Goal: Entertainment & Leisure: Consume media (video, audio)

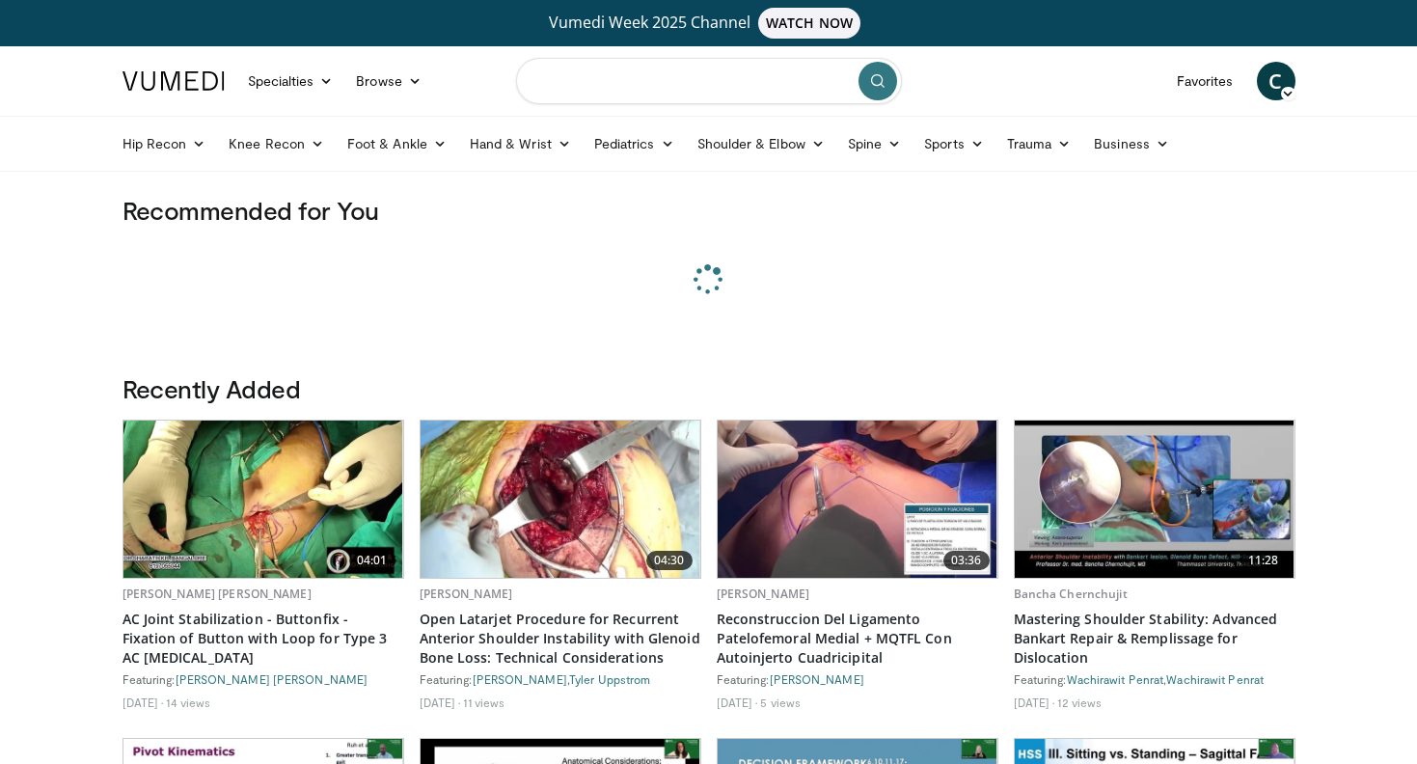
click at [597, 90] on input "Search topics, interventions" at bounding box center [709, 81] width 386 height 46
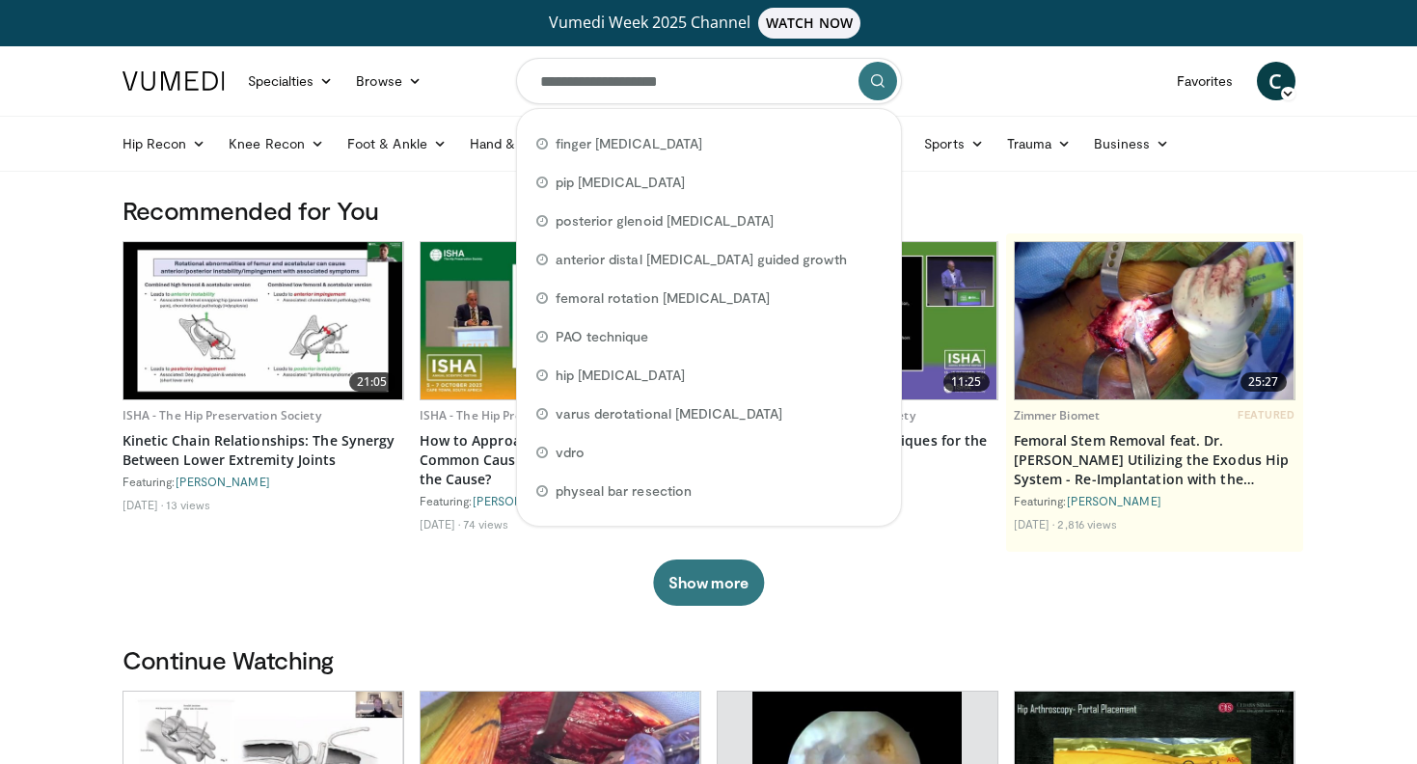
type input "**********"
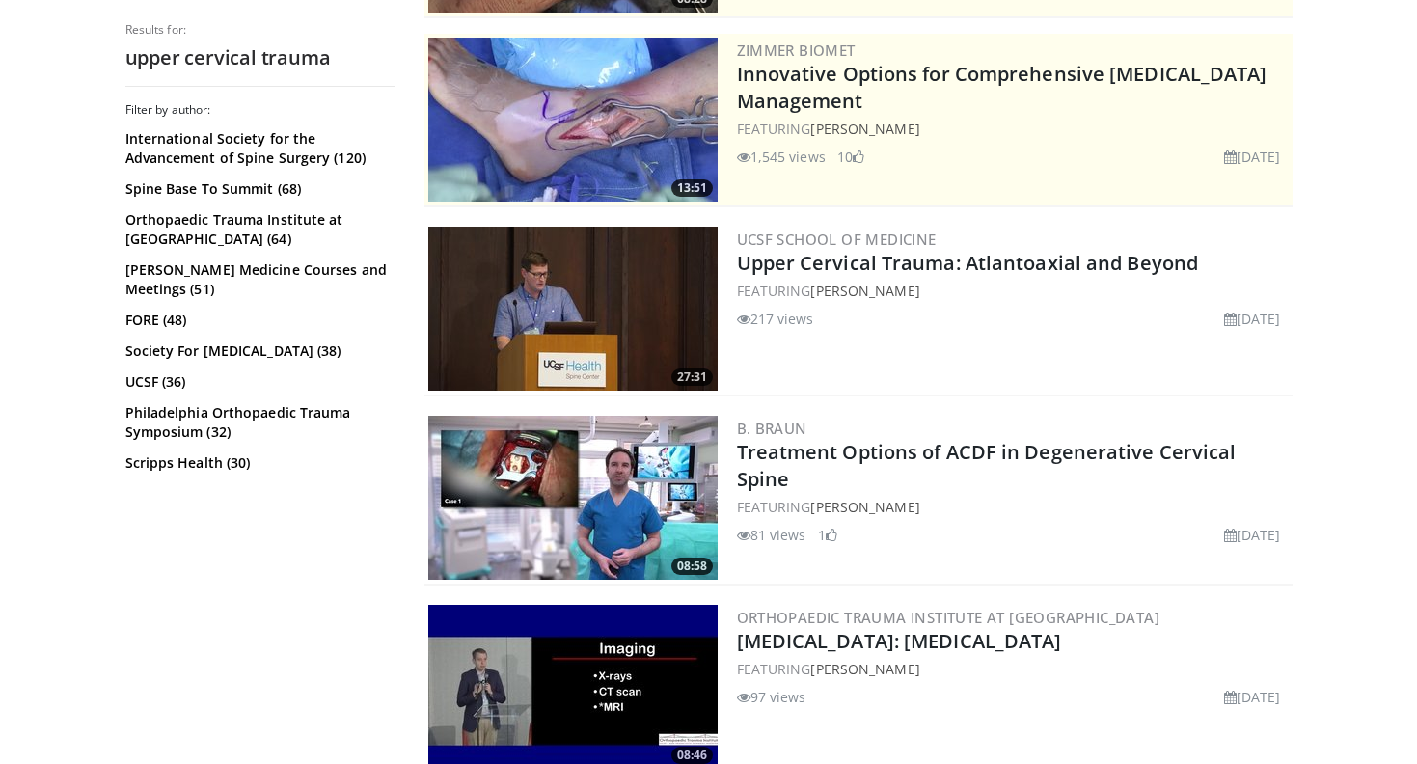
scroll to position [431, 0]
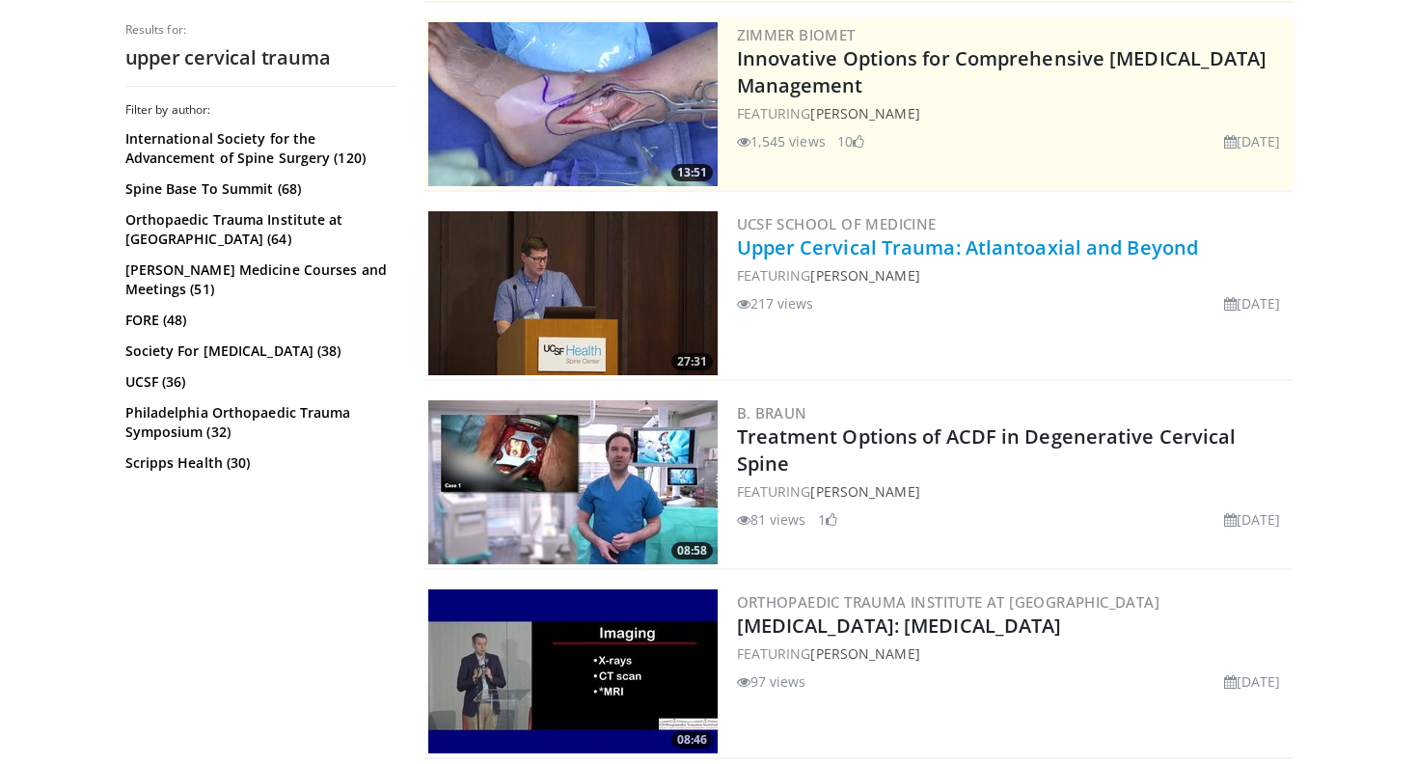
click at [1025, 254] on link "Upper Cervical Trauma: Atlantoaxial and Beyond" at bounding box center [968, 247] width 462 height 26
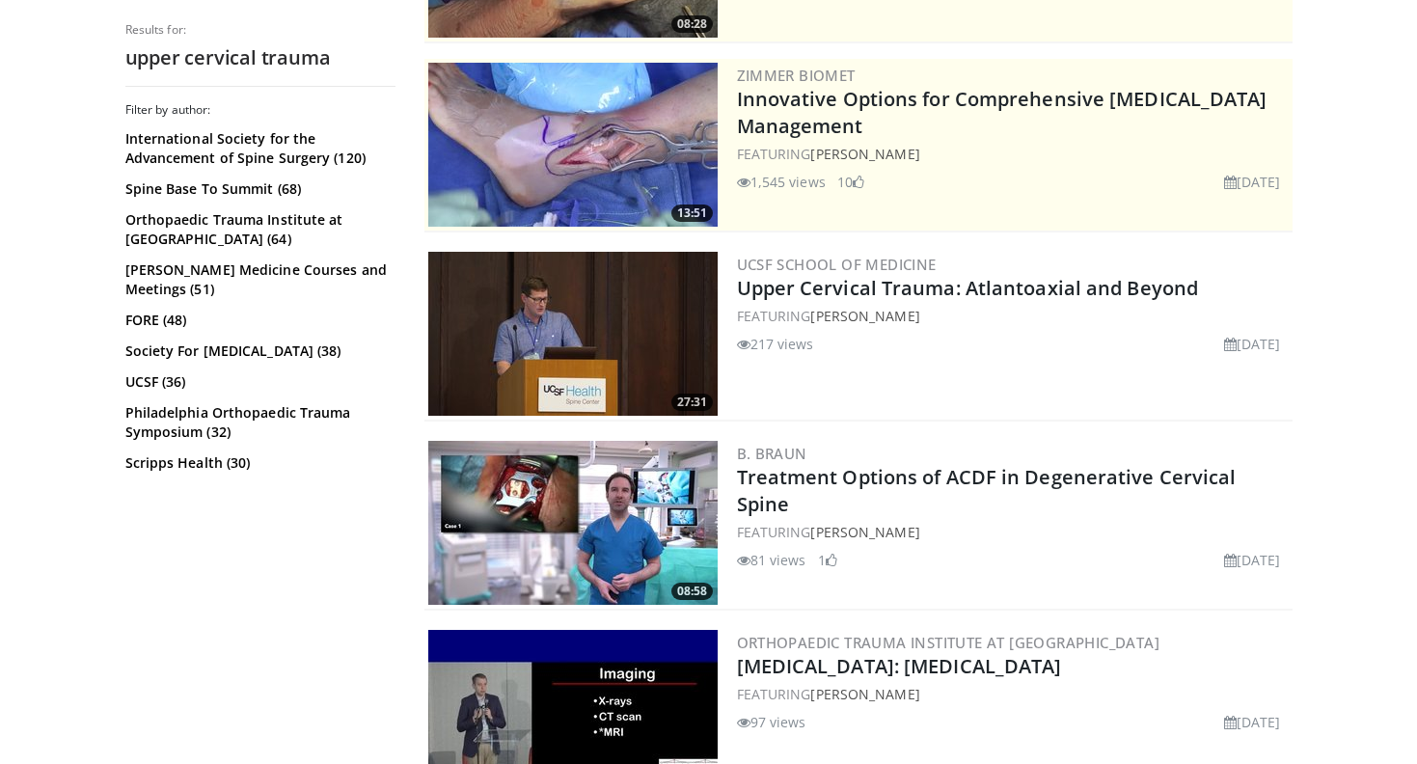
scroll to position [798, 0]
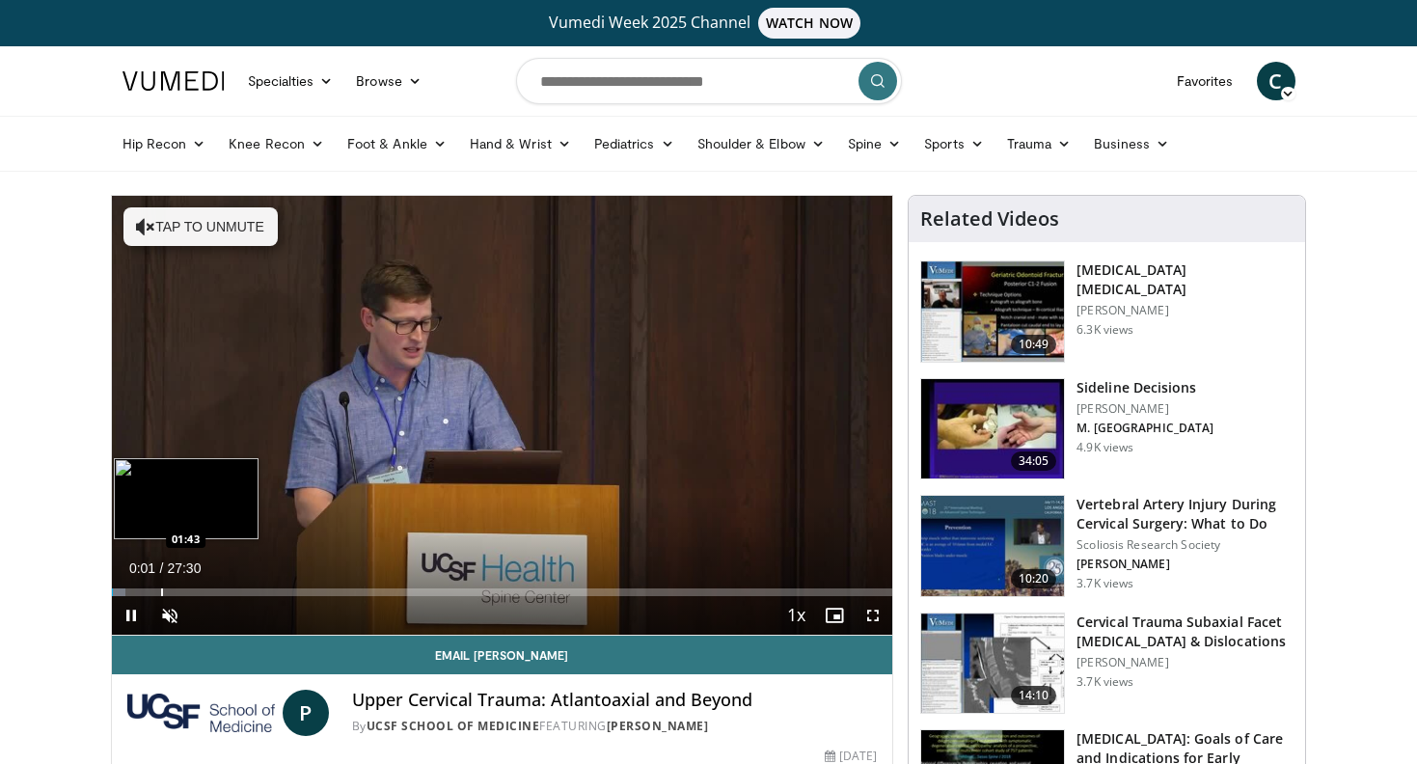
click at [161, 589] on div "Progress Bar" at bounding box center [162, 593] width 2 height 8
click at [151, 590] on div "Progress Bar" at bounding box center [152, 593] width 2 height 8
click at [173, 591] on div "Progress Bar" at bounding box center [174, 593] width 2 height 8
click at [185, 592] on div "Progress Bar" at bounding box center [186, 593] width 2 height 8
click at [200, 592] on div "Progress Bar" at bounding box center [201, 593] width 2 height 8
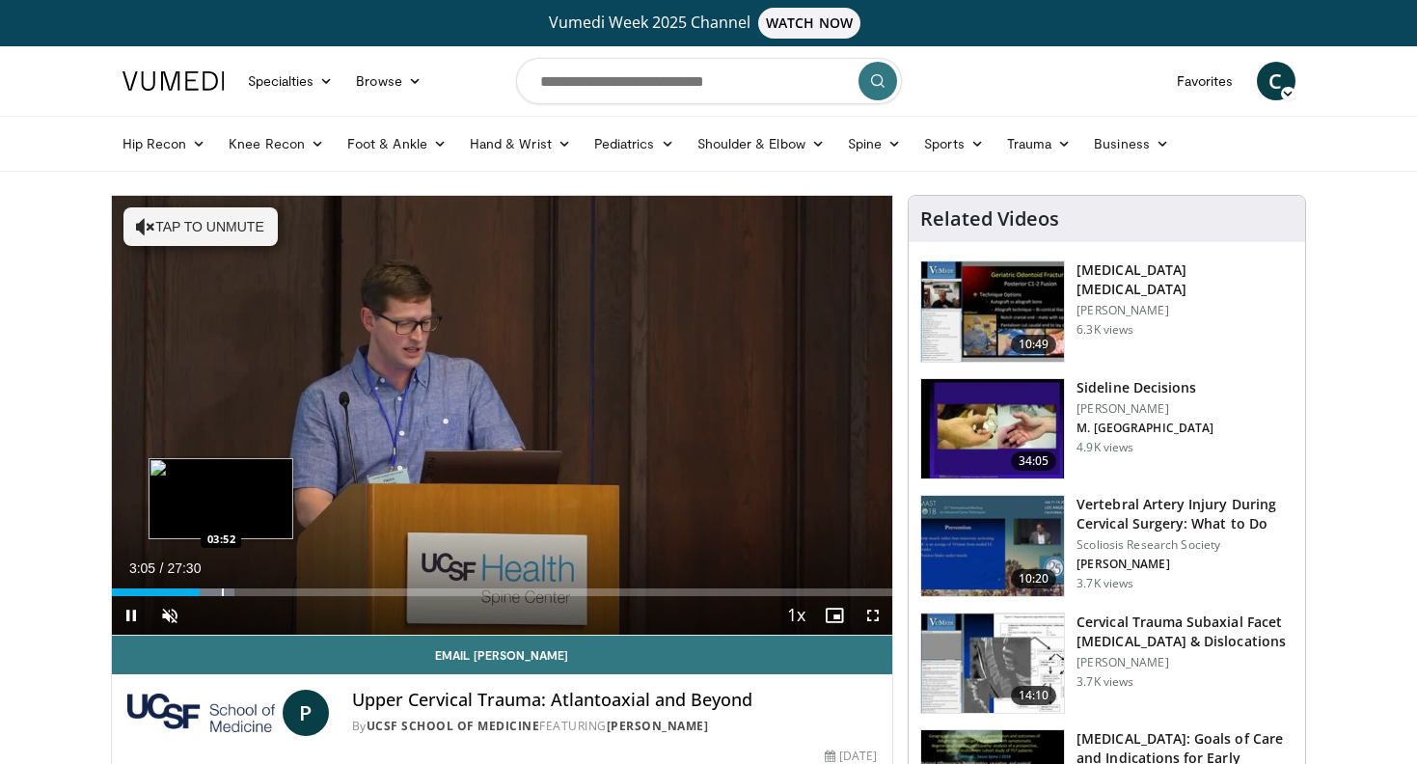
click at [222, 592] on div "Progress Bar" at bounding box center [223, 593] width 2 height 8
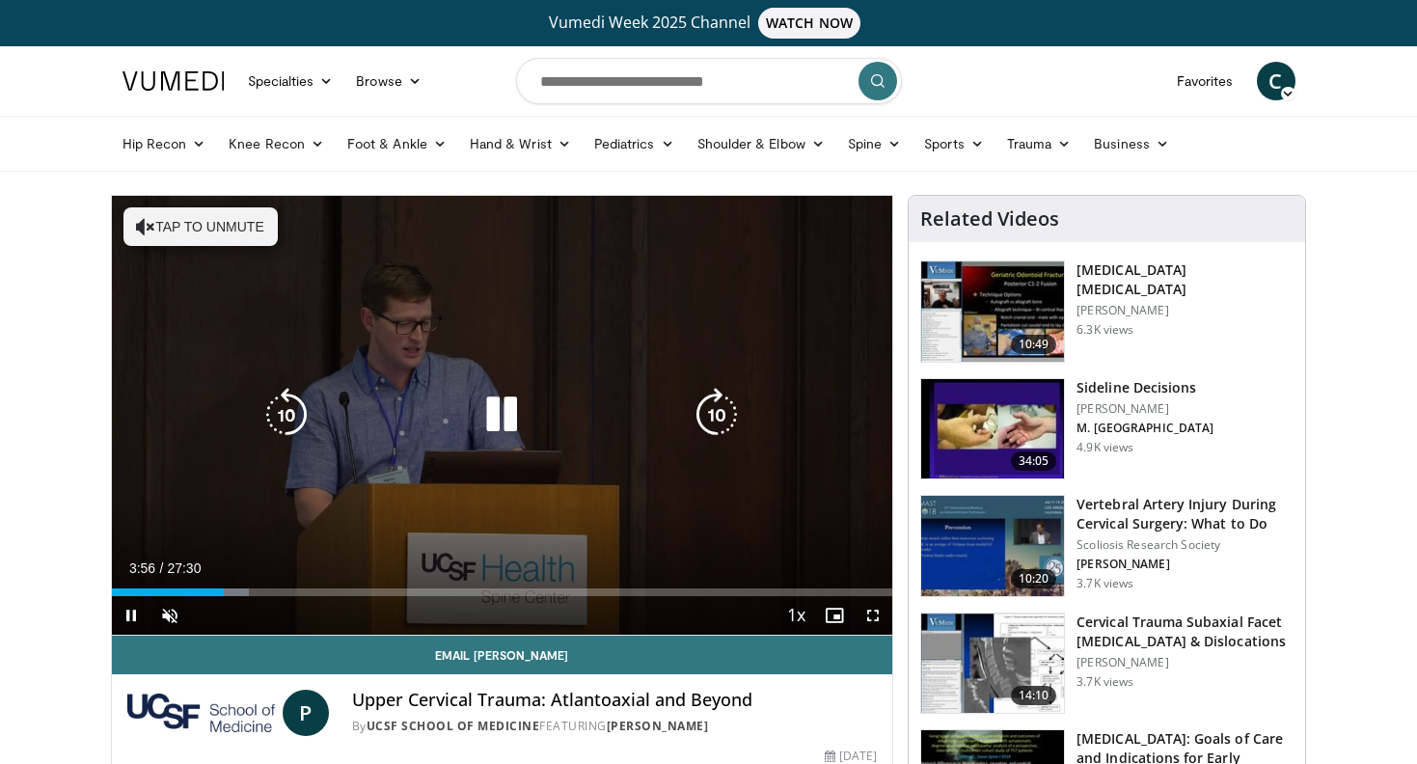
click at [518, 421] on icon "Video Player" at bounding box center [502, 415] width 54 height 54
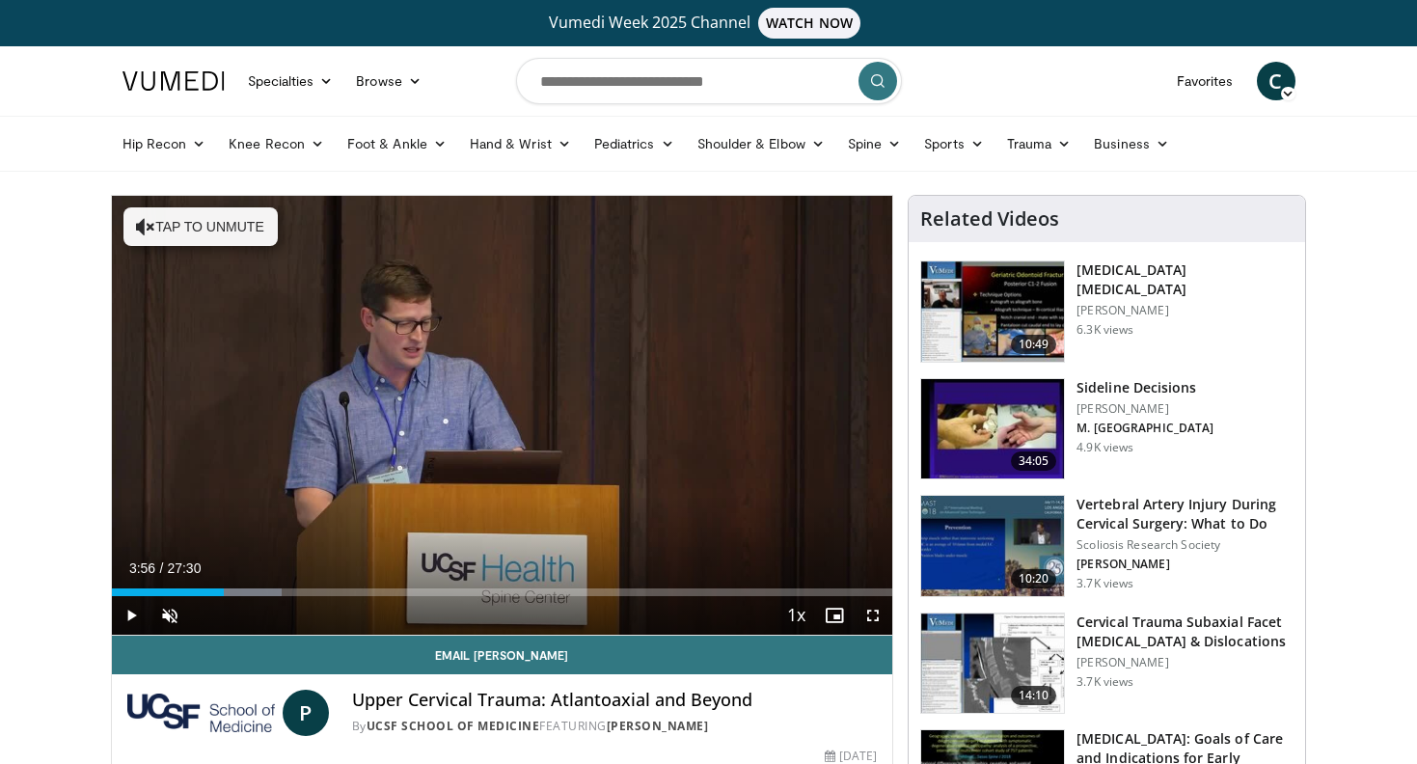
click at [237, 596] on div "Current Time 3:56 / Duration 27:30 Play Skip Backward Skip Forward Unmute 0% Lo…" at bounding box center [502, 615] width 781 height 39
click at [245, 593] on div "Loaded : 21.83% 04:41 04:41" at bounding box center [502, 593] width 781 height 8
click at [274, 593] on div "Progress Bar" at bounding box center [275, 593] width 2 height 8
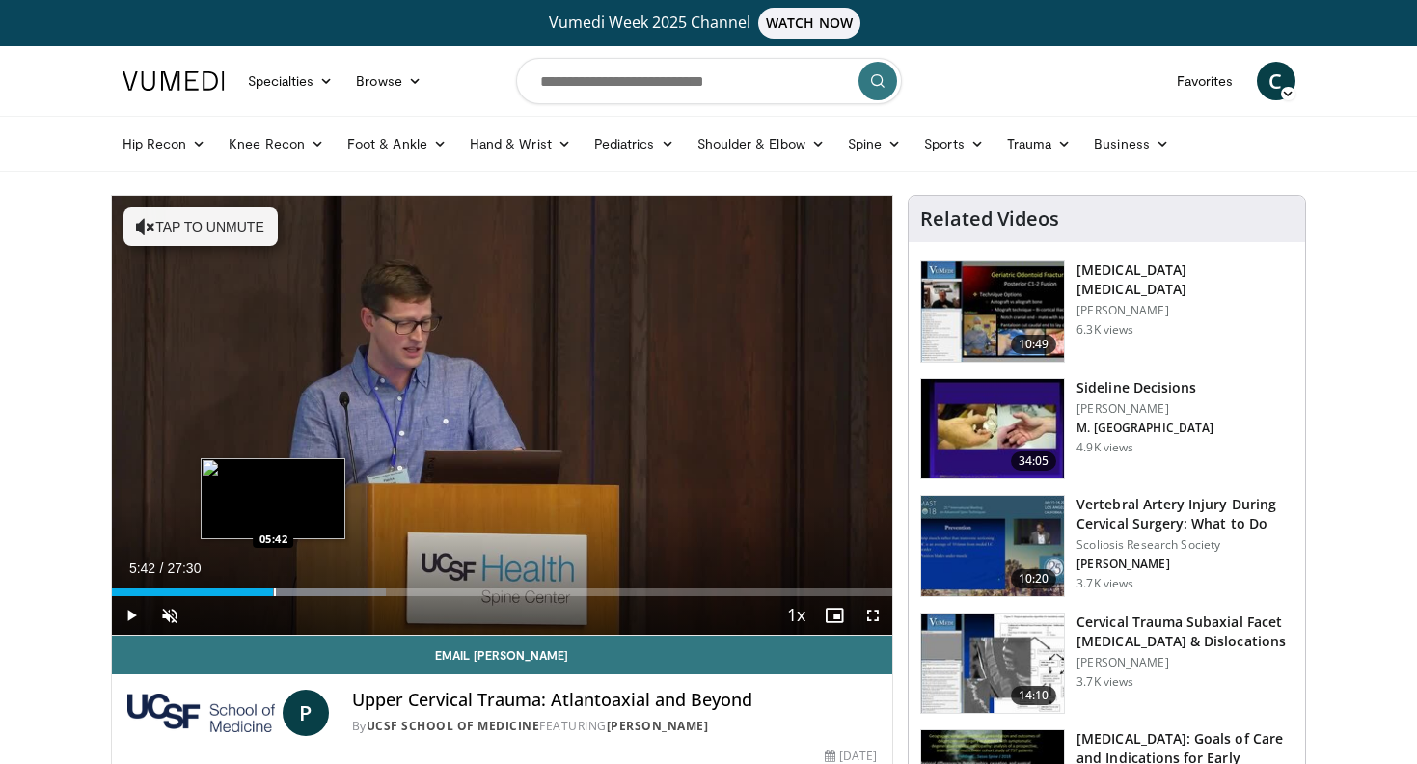
click at [290, 593] on div "Loaded : 35.17% 05:42 05:42" at bounding box center [502, 593] width 781 height 8
click at [303, 593] on div "Progress Bar" at bounding box center [304, 593] width 2 height 8
click at [310, 594] on div "Progress Bar" at bounding box center [311, 593] width 2 height 8
click at [316, 594] on div "Progress Bar" at bounding box center [316, 593] width 2 height 8
click at [322, 594] on div "Loaded : 44.14% 07:14 07:24" at bounding box center [502, 593] width 781 height 8
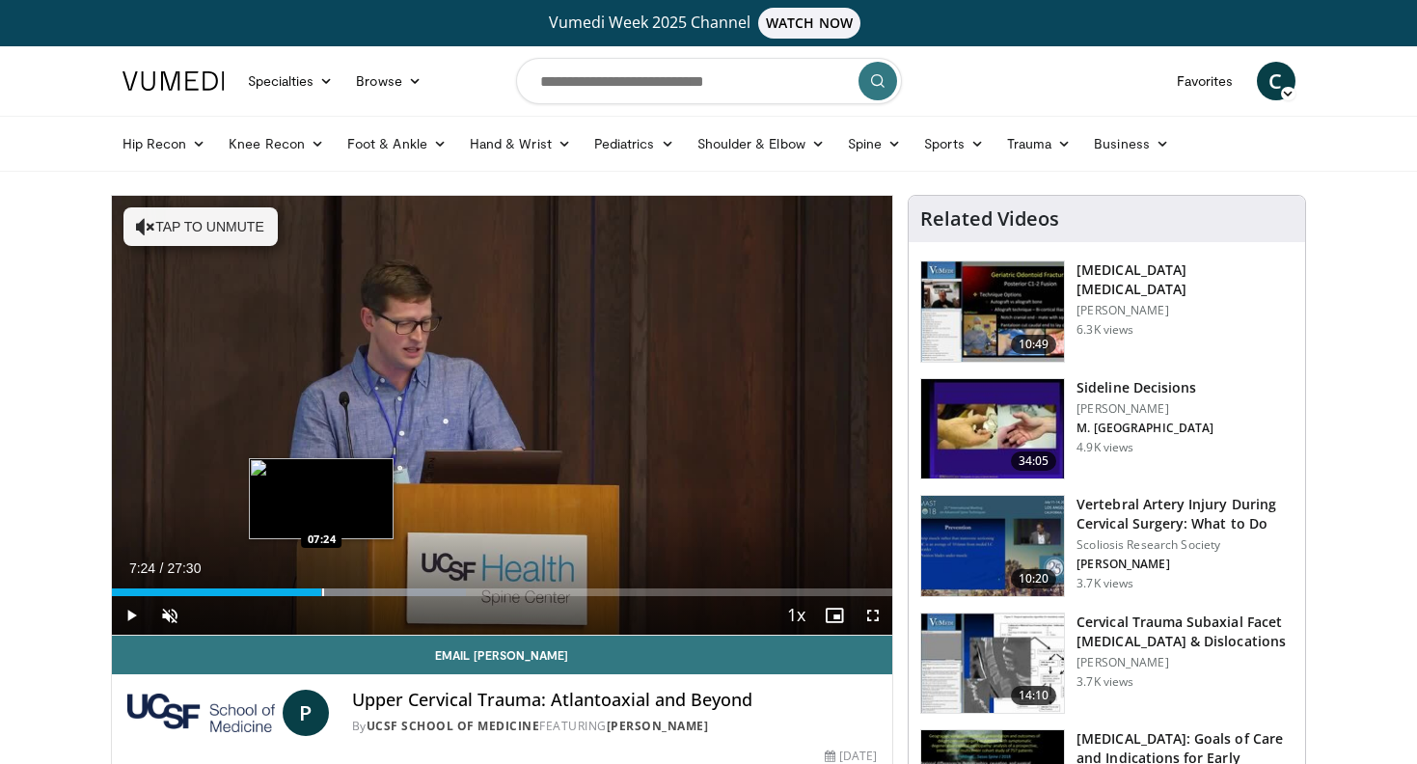
click at [324, 593] on div "Progress Bar" at bounding box center [323, 593] width 2 height 8
click at [335, 594] on div "Loaded : 46.56% 07:36 07:50" at bounding box center [502, 593] width 781 height 8
click at [342, 594] on div "Progress Bar" at bounding box center [341, 593] width 2 height 8
click at [347, 594] on div "Progress Bar" at bounding box center [348, 593] width 2 height 8
click at [353, 594] on div "Progress Bar" at bounding box center [352, 593] width 2 height 8
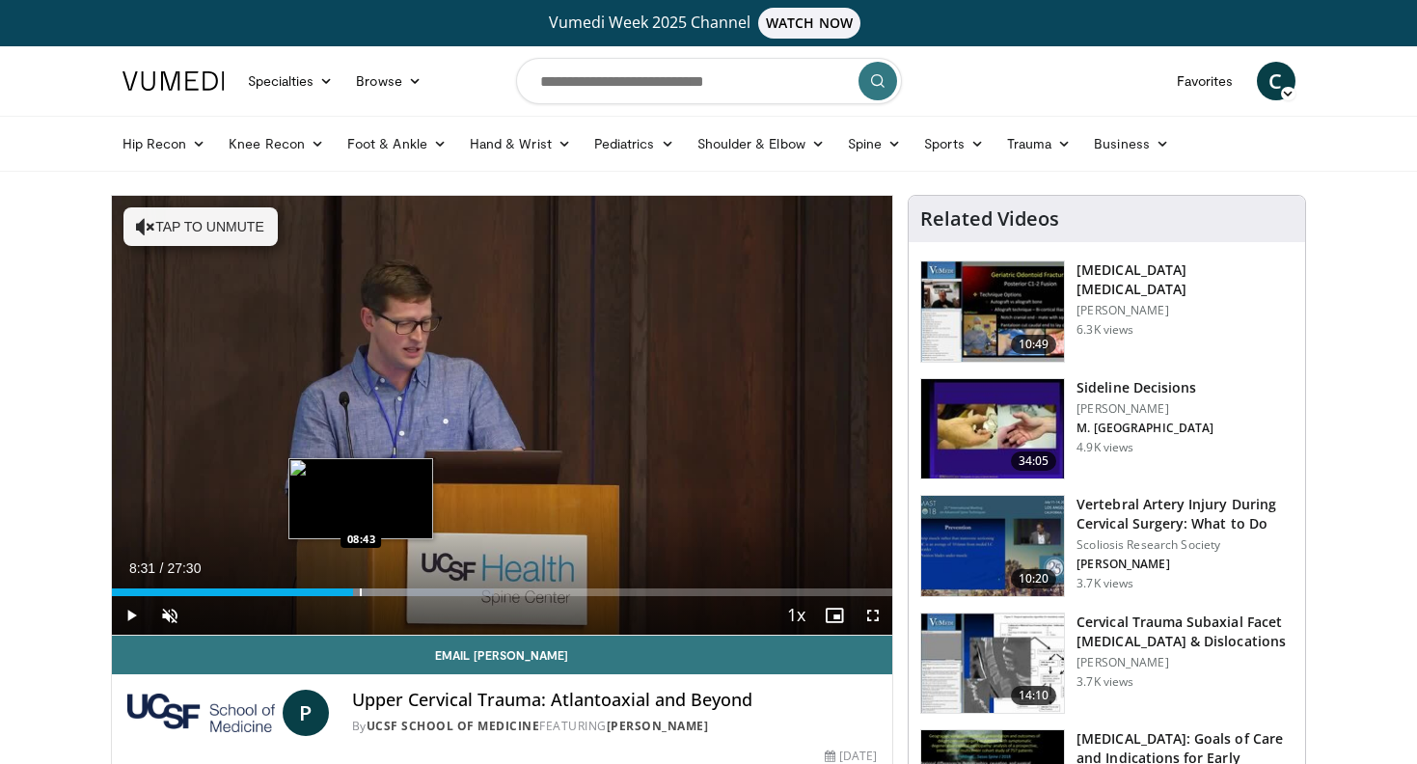
click at [362, 594] on div "Progress Bar" at bounding box center [361, 593] width 2 height 8
click at [369, 594] on div "Progress Bar" at bounding box center [368, 593] width 2 height 8
click at [376, 594] on div "Progress Bar" at bounding box center [375, 593] width 2 height 8
click at [393, 594] on div "Progress Bar" at bounding box center [394, 593] width 2 height 8
click at [410, 593] on div "Progress Bar" at bounding box center [411, 593] width 2 height 8
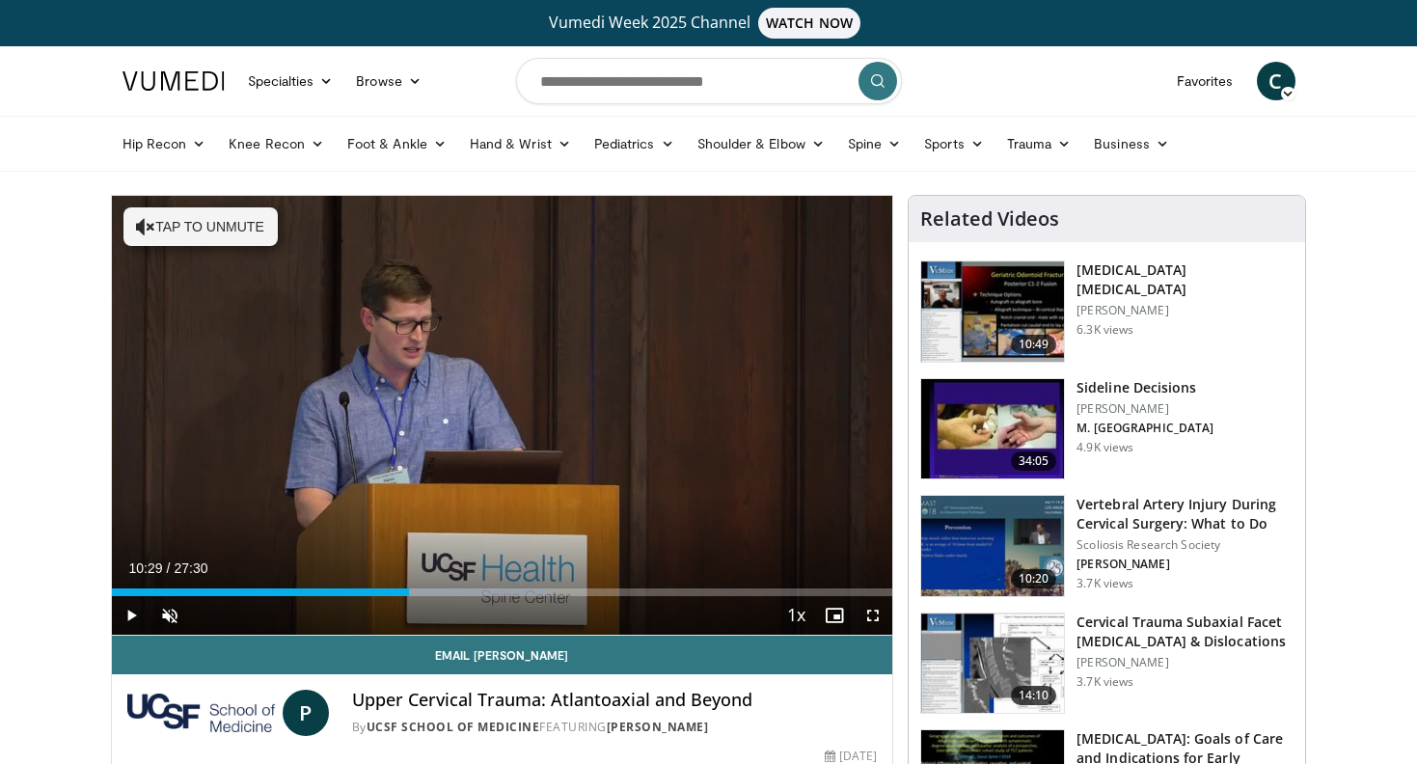
scroll to position [0, 0]
click at [426, 590] on div "Progress Bar" at bounding box center [427, 593] width 2 height 8
click at [450, 591] on div "Progress Bar" at bounding box center [451, 593] width 2 height 8
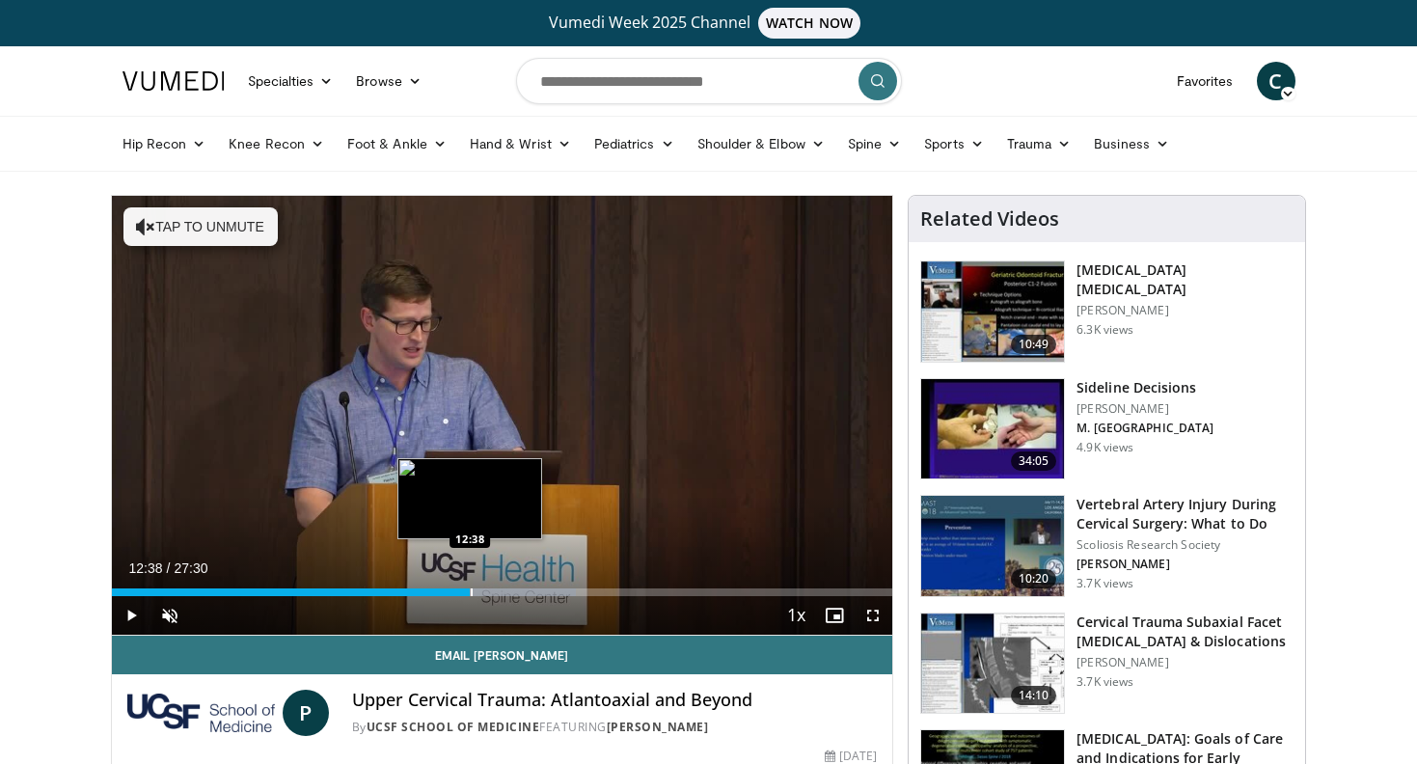
click at [471, 591] on div "Loaded : 59.42% 11:53 12:38" at bounding box center [502, 593] width 781 height 8
click at [498, 592] on div "Progress Bar" at bounding box center [499, 593] width 2 height 8
click at [510, 593] on div "Progress Bar" at bounding box center [511, 593] width 2 height 8
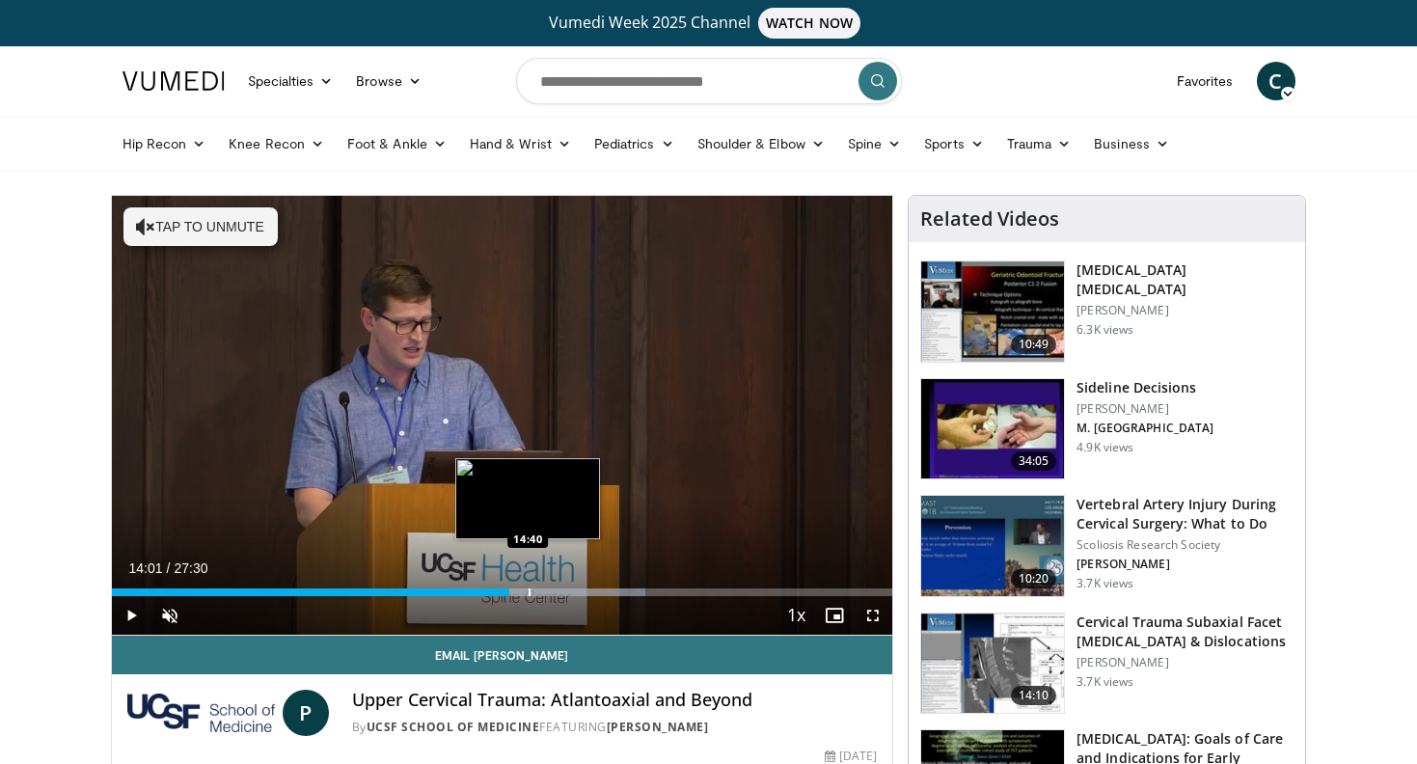
click at [529, 591] on div "Progress Bar" at bounding box center [530, 593] width 2 height 8
click at [546, 591] on div "Progress Bar" at bounding box center [547, 593] width 2 height 8
click at [556, 593] on div "Progress Bar" at bounding box center [557, 593] width 2 height 8
click at [569, 596] on div "Progress Bar" at bounding box center [570, 593] width 2 height 8
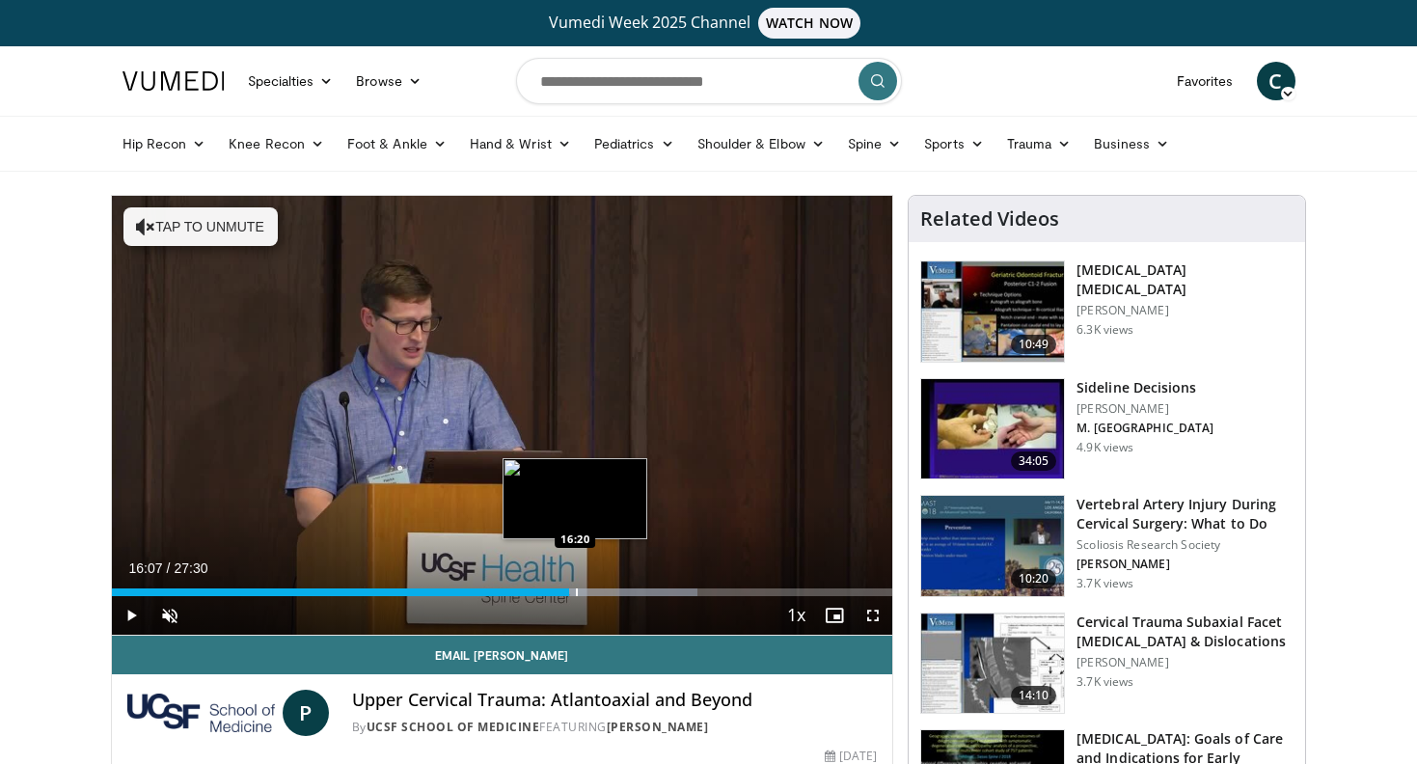
click at [578, 596] on div "Progress Bar" at bounding box center [619, 593] width 156 height 8
click at [592, 595] on div "Progress Bar" at bounding box center [592, 593] width 2 height 8
click at [605, 592] on div "Progress Bar" at bounding box center [605, 593] width 2 height 8
click at [624, 592] on div "Progress Bar" at bounding box center [625, 593] width 2 height 8
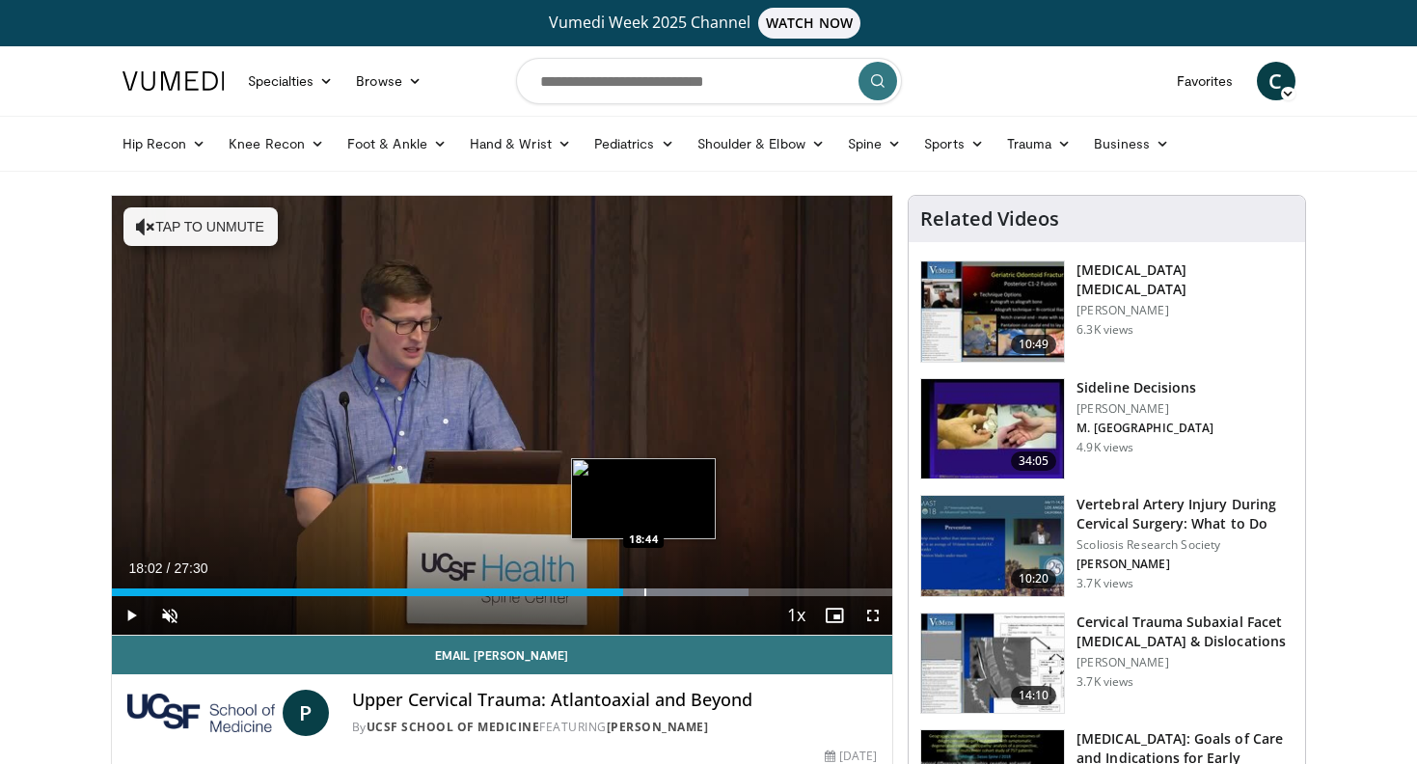
click at [644, 589] on div "Progress Bar" at bounding box center [645, 593] width 2 height 8
click at [660, 591] on div "Progress Bar" at bounding box center [661, 593] width 2 height 8
click at [663, 596] on div "Progress Bar" at bounding box center [662, 593] width 2 height 8
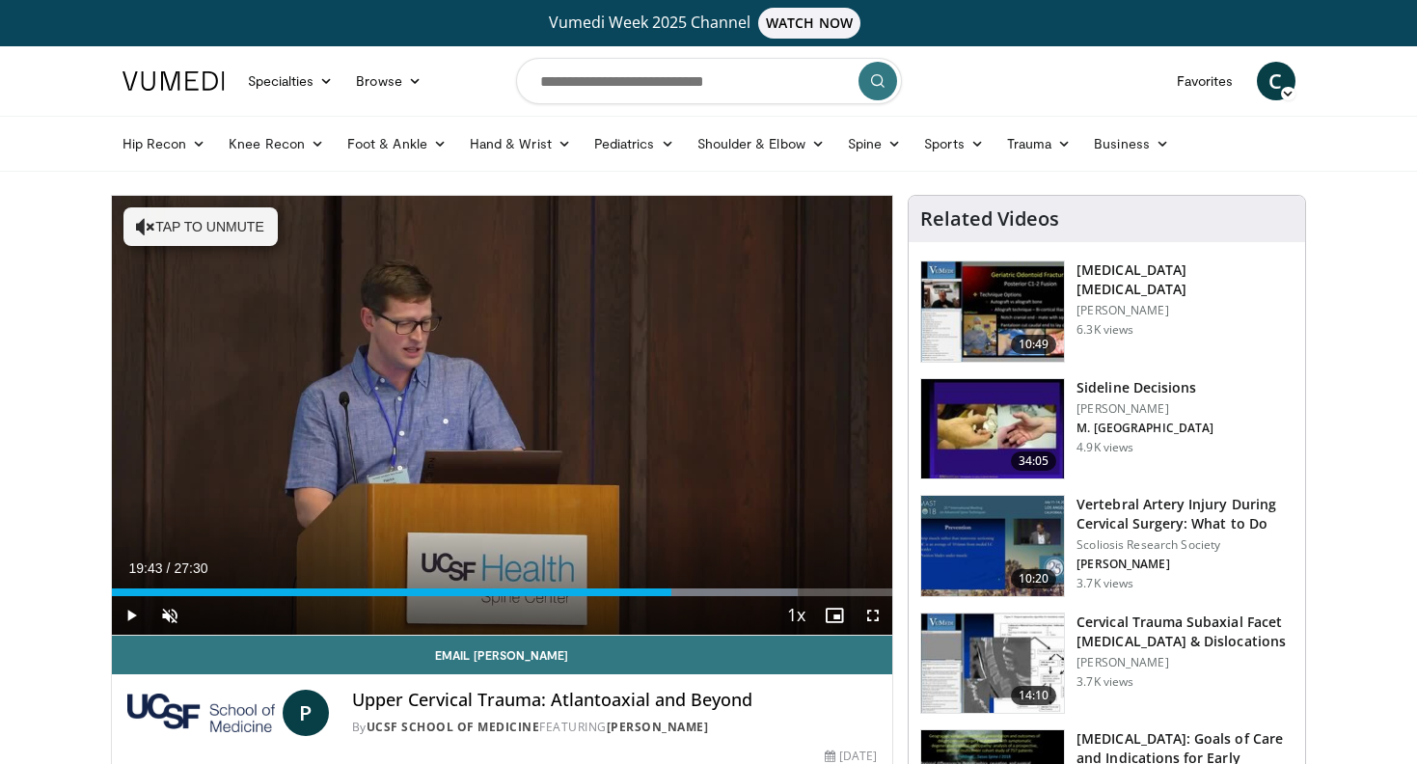
click at [688, 597] on div "Current Time 19:43 / Duration 27:30 Play Skip Backward Skip Forward Unmute 0% L…" at bounding box center [502, 615] width 781 height 39
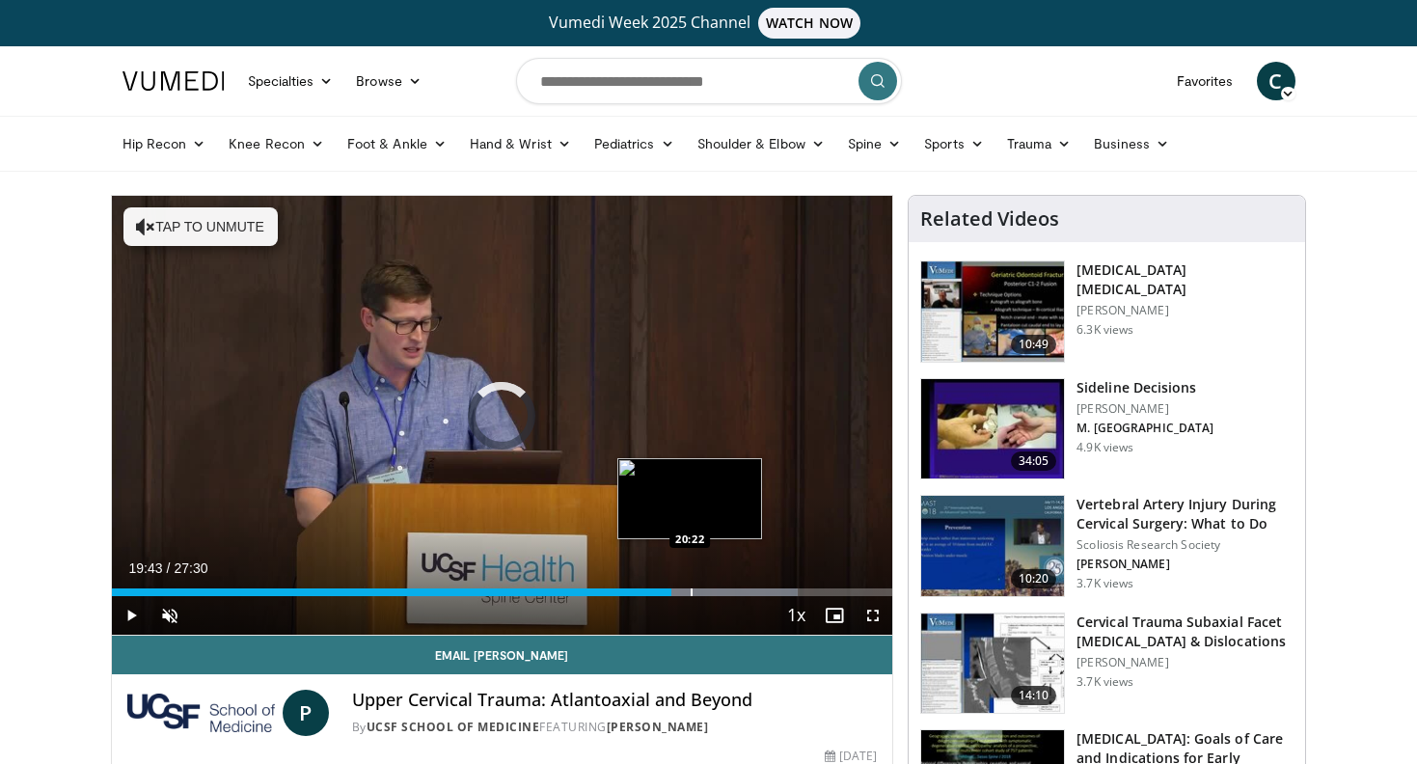
click at [691, 589] on div "Progress Bar" at bounding box center [692, 593] width 2 height 8
click at [710, 589] on div "Progress Bar" at bounding box center [711, 593] width 2 height 8
click at [729, 590] on div "Loaded : 93.99% 21:46 21:44" at bounding box center [502, 593] width 781 height 8
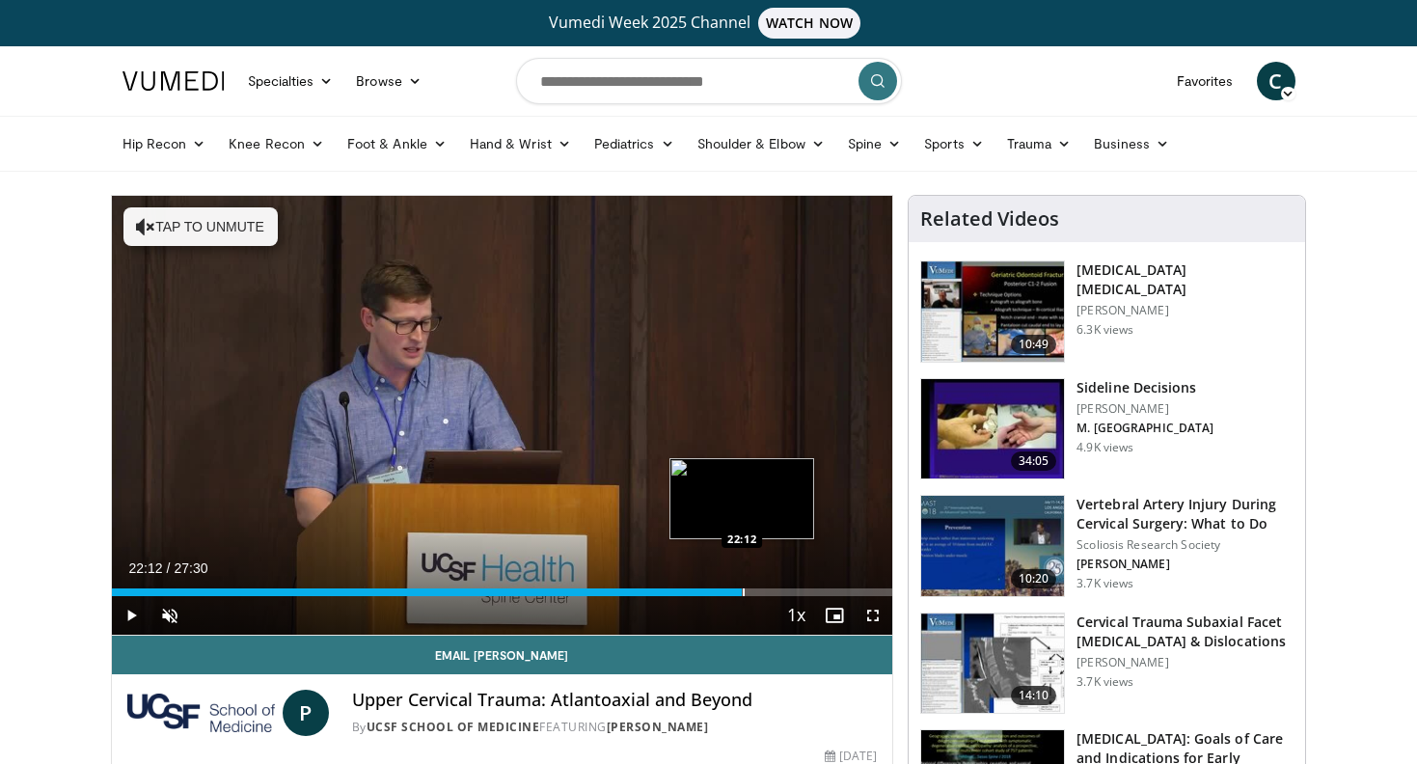
click at [743, 590] on div "Progress Bar" at bounding box center [744, 593] width 2 height 8
click at [761, 589] on div "Loaded : 92.17% 22:53 22:53" at bounding box center [502, 593] width 781 height 8
click at [773, 589] on div "Progress Bar" at bounding box center [774, 593] width 2 height 8
click at [781, 589] on div "Progress Bar" at bounding box center [780, 593] width 2 height 8
click at [804, 589] on div "Progress Bar" at bounding box center [805, 593] width 2 height 8
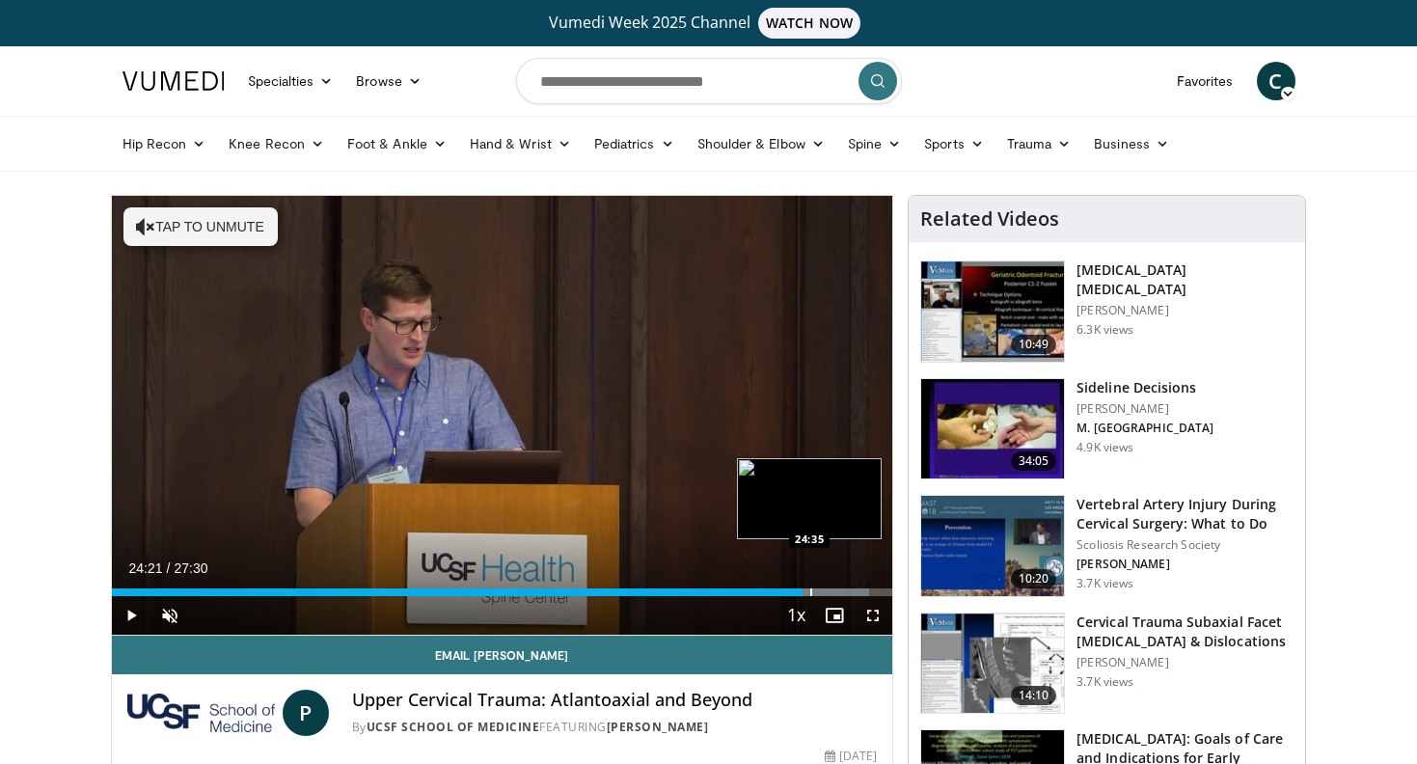
click at [812, 589] on div "Progress Bar" at bounding box center [811, 593] width 2 height 8
click at [829, 588] on div "Loaded : 99.99% 24:45 25:12" at bounding box center [502, 587] width 781 height 18
click at [847, 588] on div "Loaded : 99.99% 25:16 25:32" at bounding box center [502, 587] width 781 height 18
click at [861, 586] on div "Loaded : 99.99% 25:54 26:05" at bounding box center [502, 587] width 781 height 18
